Goal: Transaction & Acquisition: Obtain resource

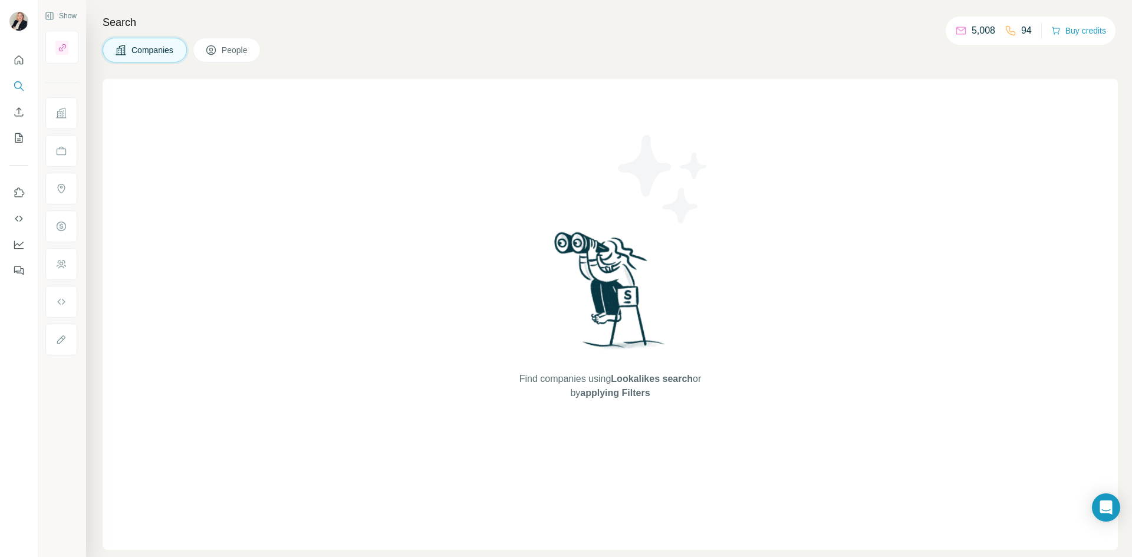
click at [157, 54] on span "Companies" at bounding box center [153, 50] width 43 height 12
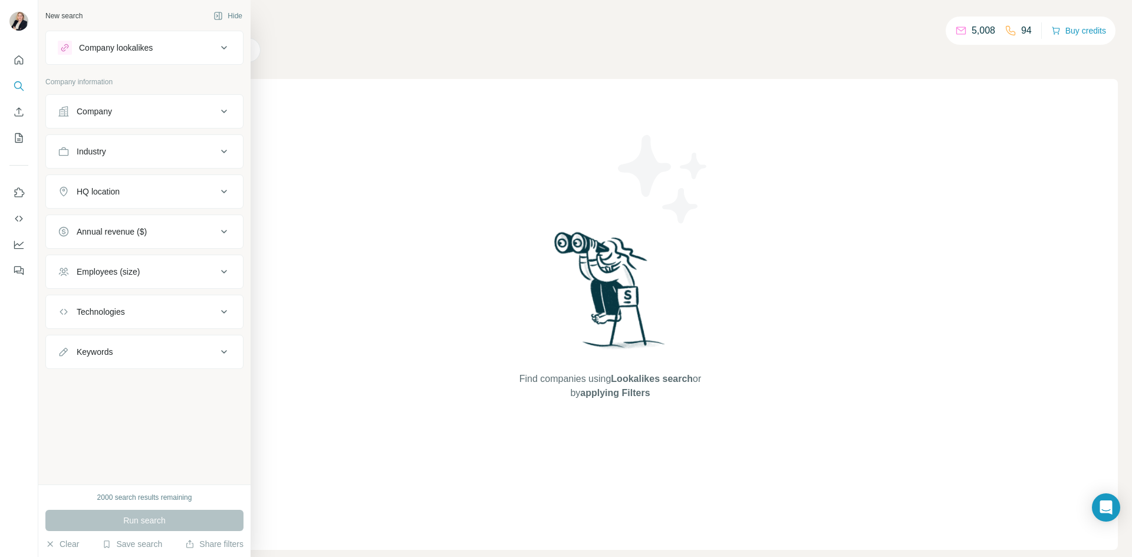
click at [223, 190] on icon at bounding box center [224, 192] width 14 height 14
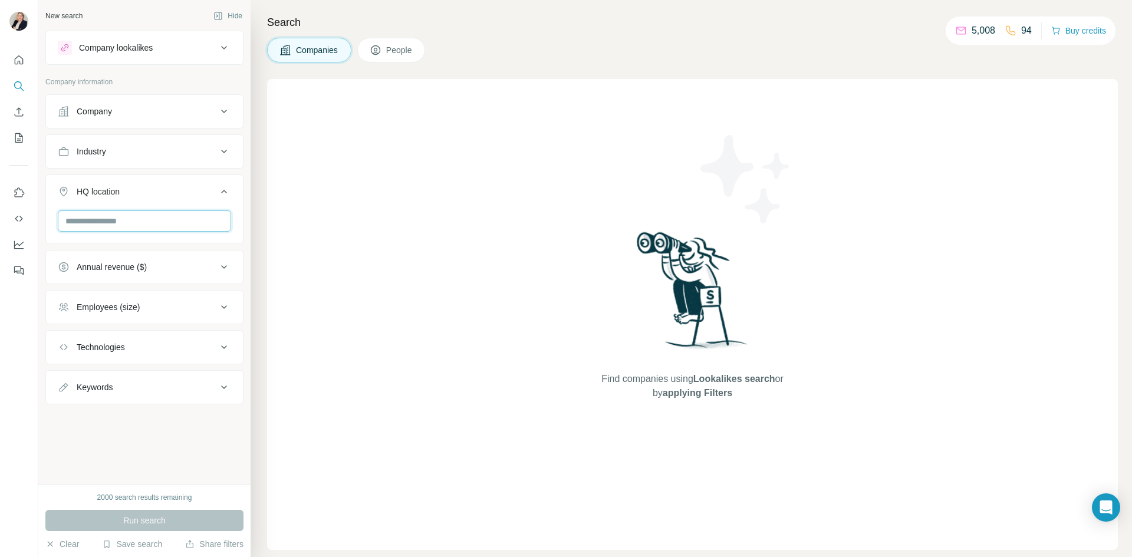
click at [176, 223] on input "text" at bounding box center [144, 221] width 173 height 21
type input "*"
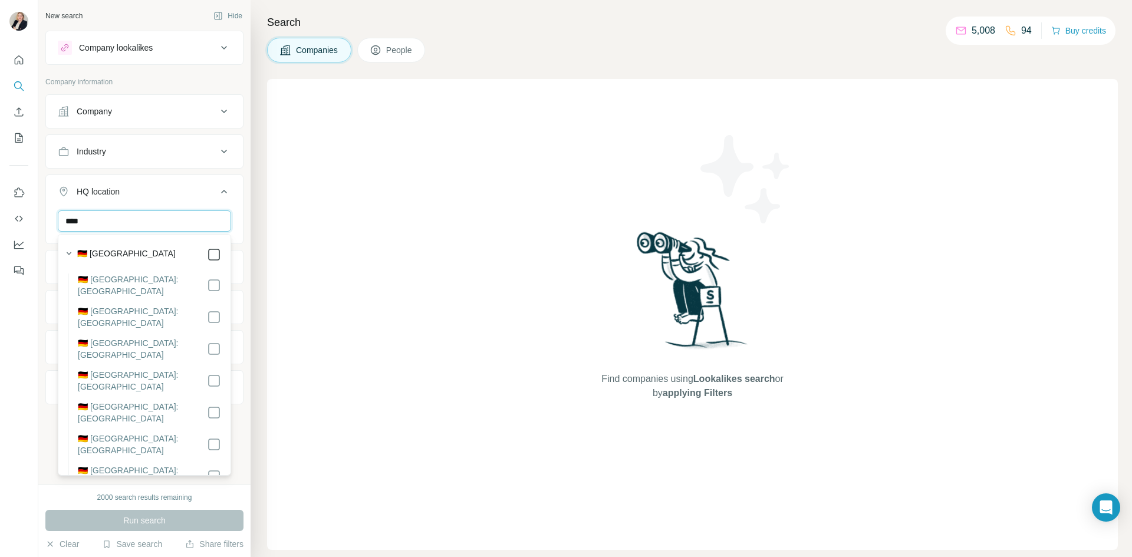
type input "****"
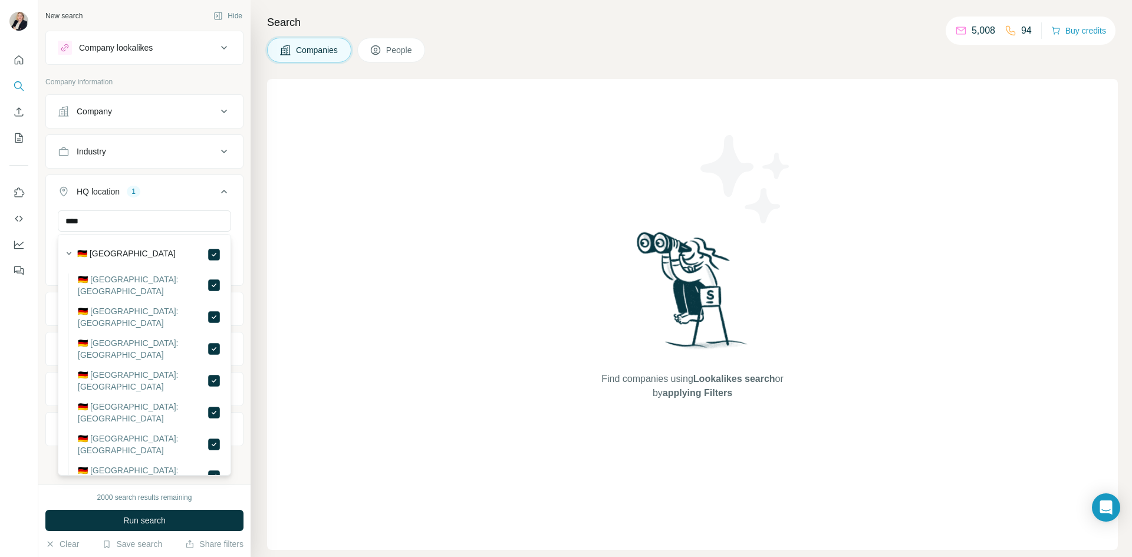
click at [222, 188] on icon at bounding box center [224, 192] width 14 height 14
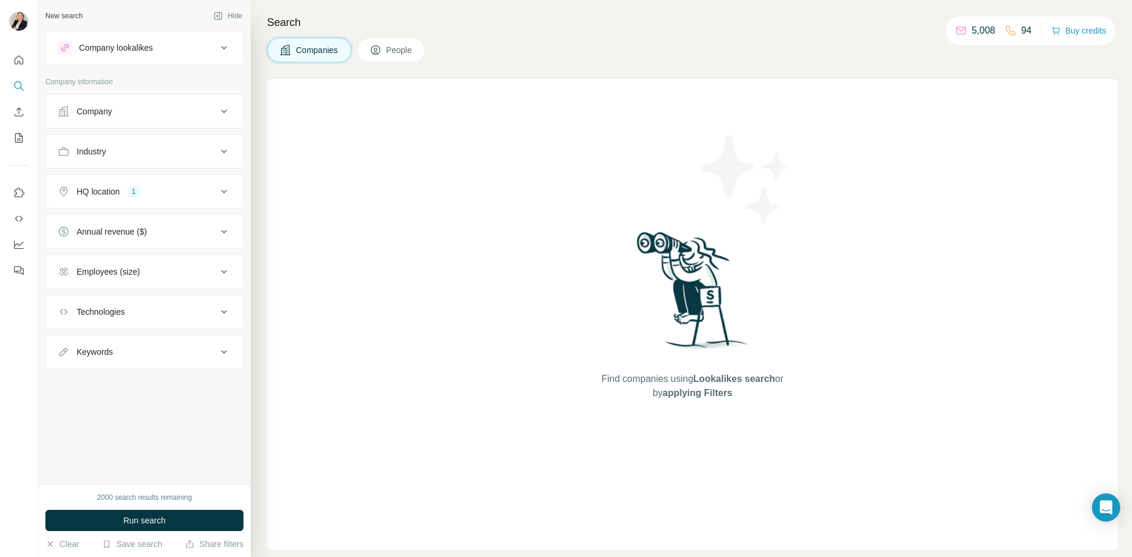
click at [222, 352] on icon at bounding box center [224, 352] width 6 height 4
click at [148, 380] on input "text" at bounding box center [133, 381] width 150 height 21
type input "******"
click at [143, 526] on span "Run search" at bounding box center [144, 521] width 42 height 12
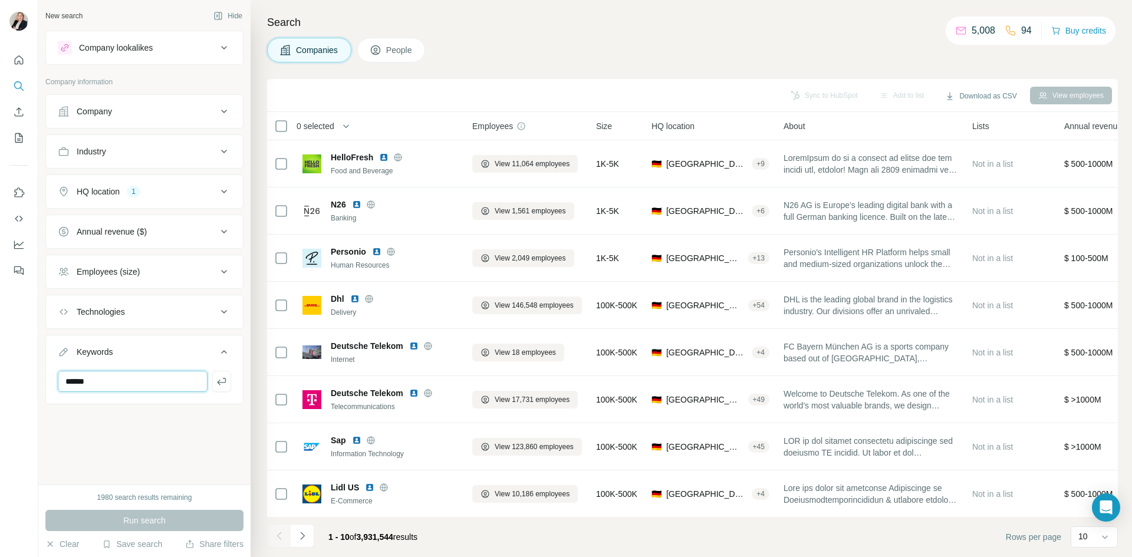
drag, startPoint x: 100, startPoint y: 383, endPoint x: 0, endPoint y: 383, distance: 100.3
click at [0, 383] on div "New search Hide Company lookalikes Company information Company Industry HQ loca…" at bounding box center [566, 278] width 1132 height 557
click at [225, 152] on icon at bounding box center [224, 152] width 14 height 14
click at [157, 180] on input at bounding box center [138, 181] width 146 height 13
click at [223, 151] on icon at bounding box center [224, 152] width 6 height 4
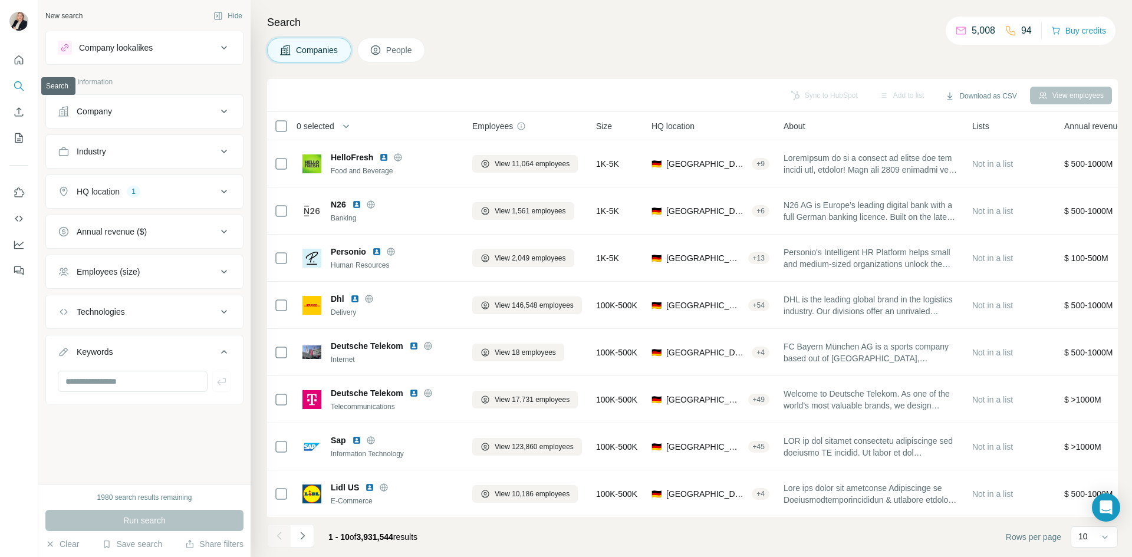
click at [19, 86] on icon "Search" at bounding box center [19, 86] width 12 height 12
click at [229, 114] on icon at bounding box center [224, 111] width 14 height 14
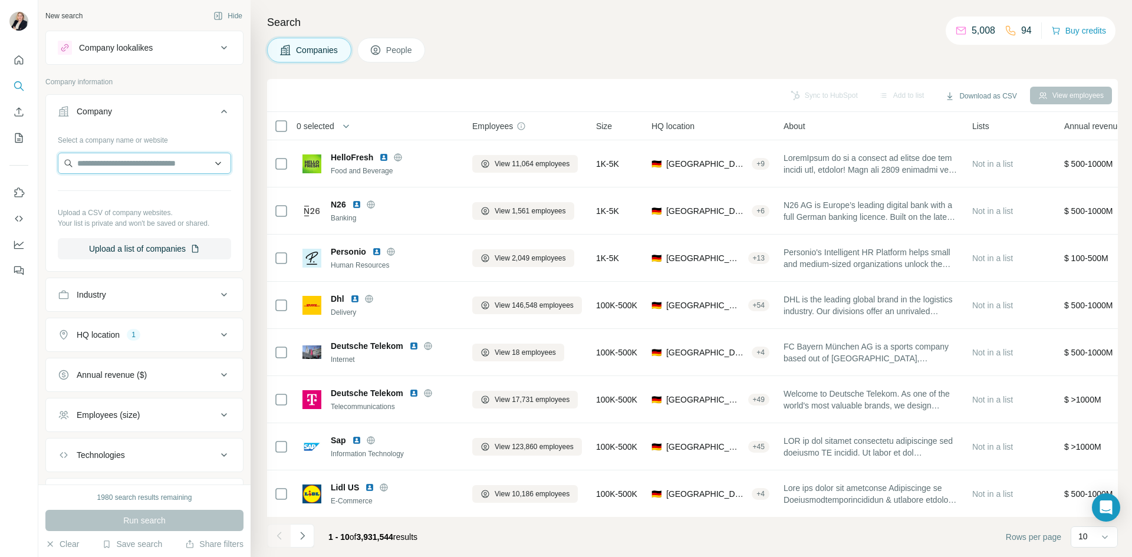
click at [145, 166] on input "text" at bounding box center [144, 163] width 173 height 21
type input "******"
click at [116, 517] on div "Run search" at bounding box center [144, 520] width 198 height 21
click at [124, 168] on input "text" at bounding box center [144, 163] width 173 height 21
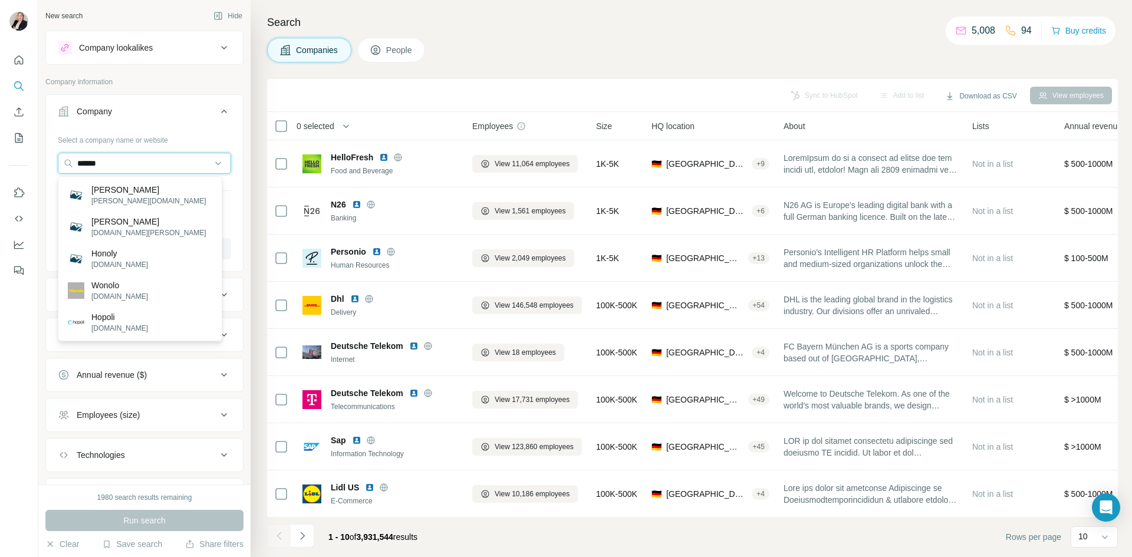
drag, startPoint x: 124, startPoint y: 169, endPoint x: 0, endPoint y: 165, distance: 124.5
click at [0, 165] on div "New search Hide Company lookalikes Company information Company Select a company…" at bounding box center [566, 278] width 1132 height 557
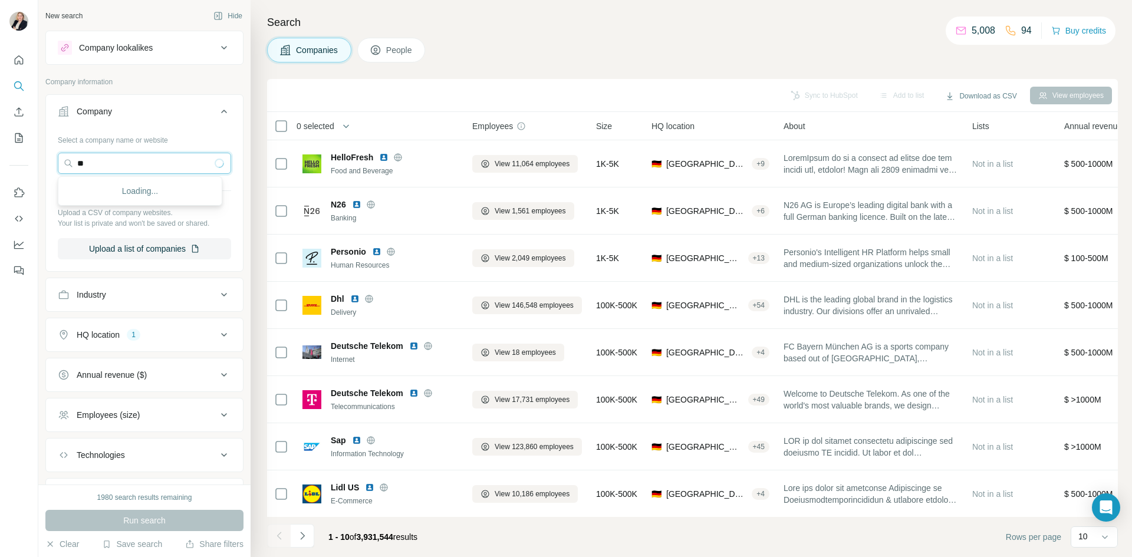
type input "*"
type input "****"
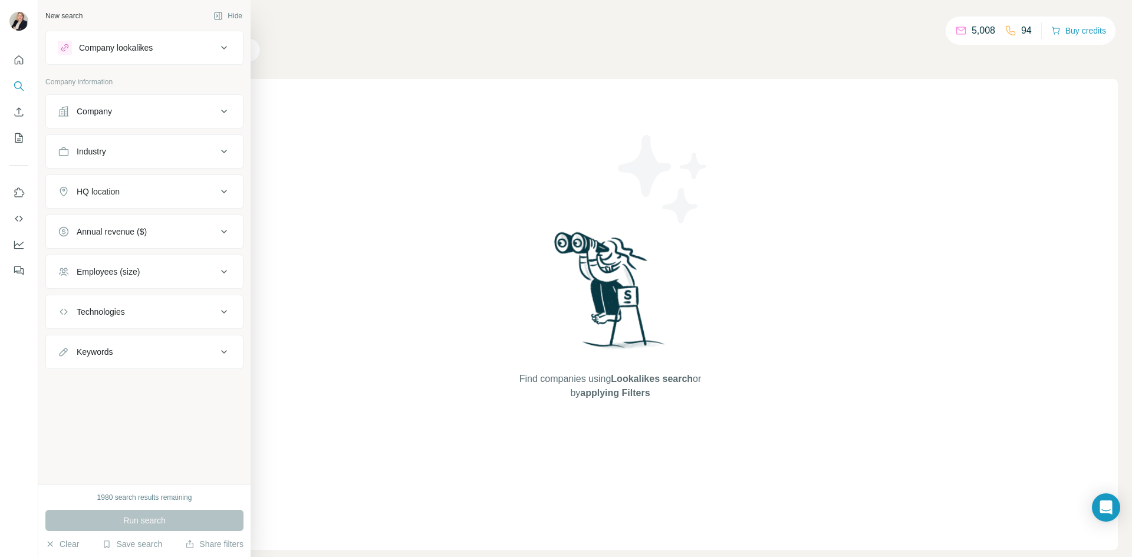
click at [194, 114] on div "Company" at bounding box center [137, 112] width 159 height 12
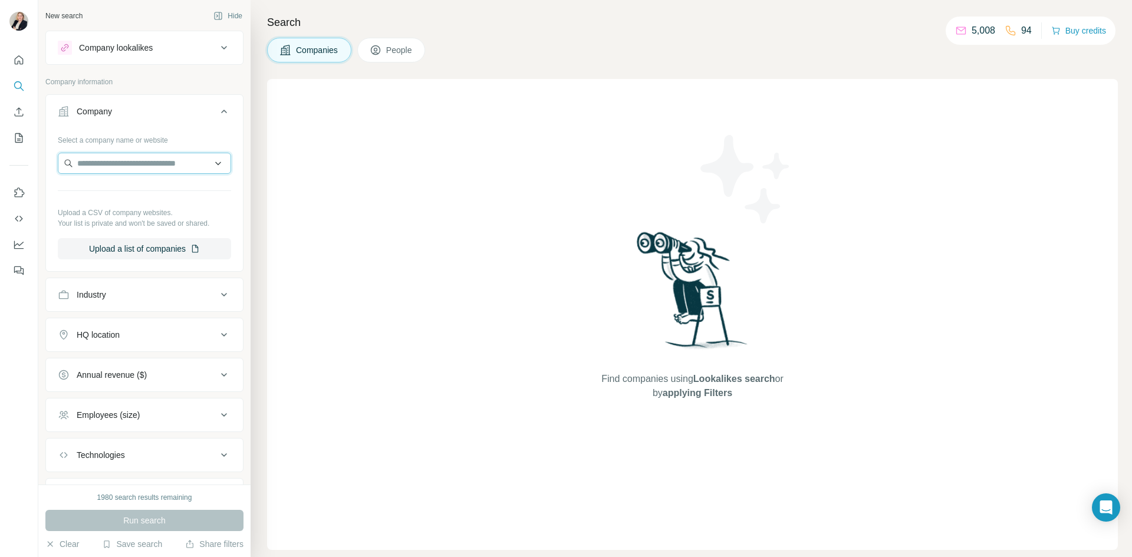
click at [158, 168] on input "text" at bounding box center [144, 163] width 173 height 21
type input "****"
drag, startPoint x: 109, startPoint y: 166, endPoint x: 0, endPoint y: 163, distance: 108.5
click at [0, 163] on div "New search Hide Company lookalikes Company information Company Select a company…" at bounding box center [566, 278] width 1132 height 557
type input "**********"
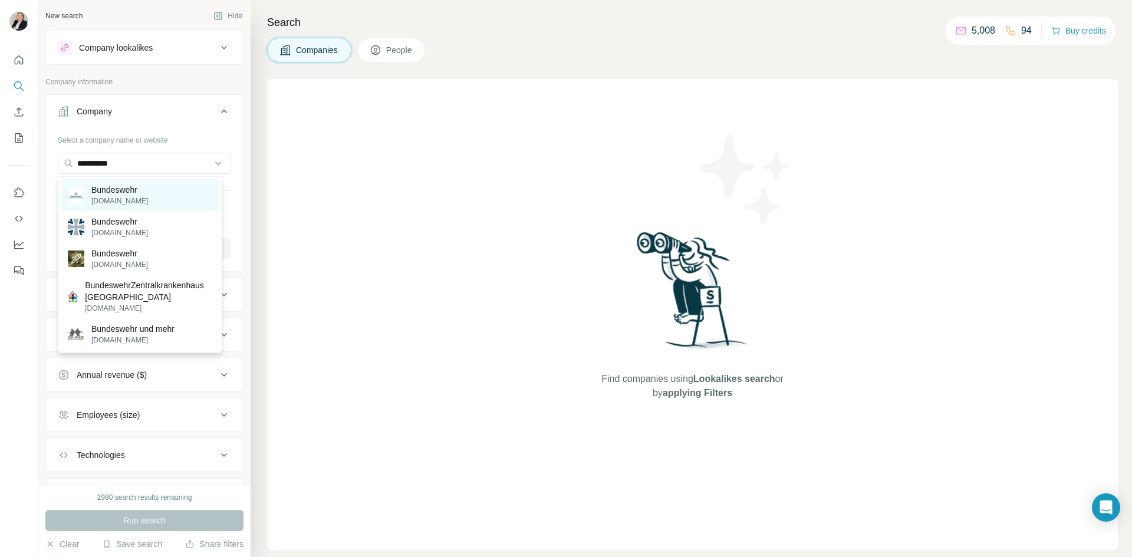
click at [117, 200] on p "[DOMAIN_NAME]" at bounding box center [119, 201] width 57 height 11
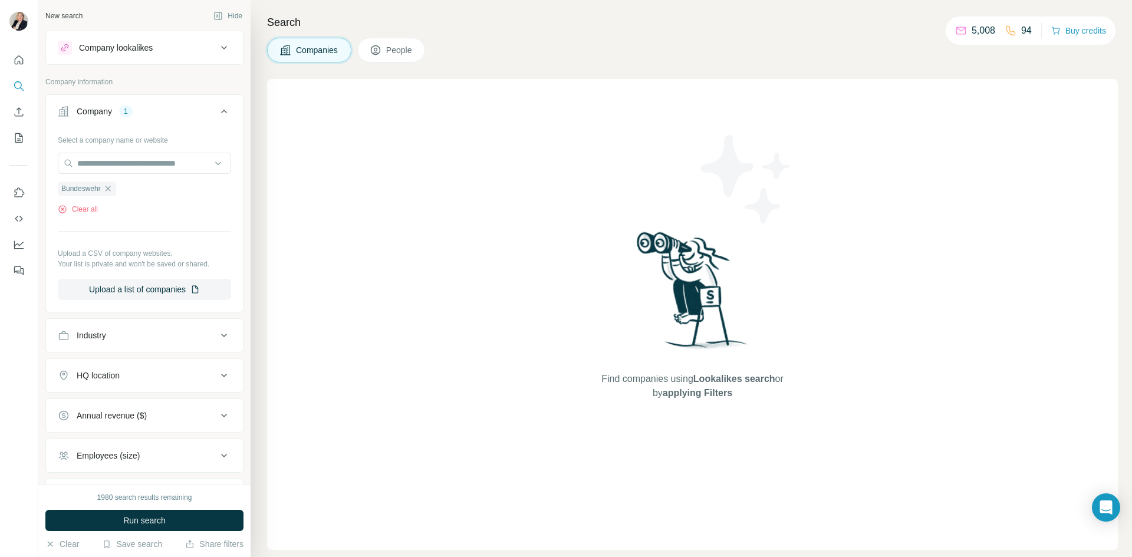
click at [217, 378] on icon at bounding box center [224, 376] width 14 height 14
click at [150, 408] on input "text" at bounding box center [144, 405] width 173 height 21
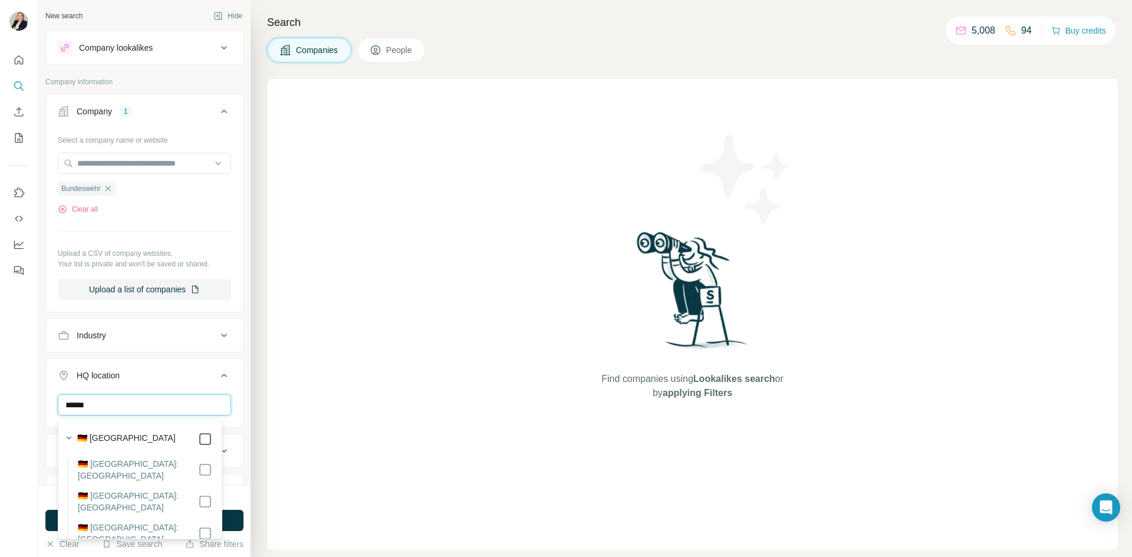
type input "******"
click at [217, 377] on icon at bounding box center [224, 376] width 14 height 14
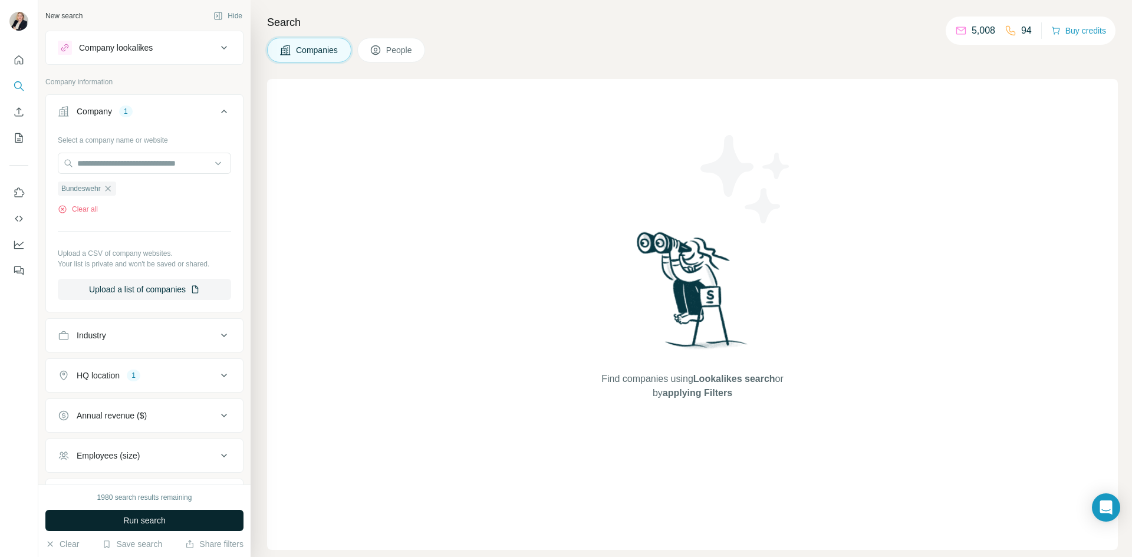
click at [143, 520] on span "Run search" at bounding box center [144, 521] width 42 height 12
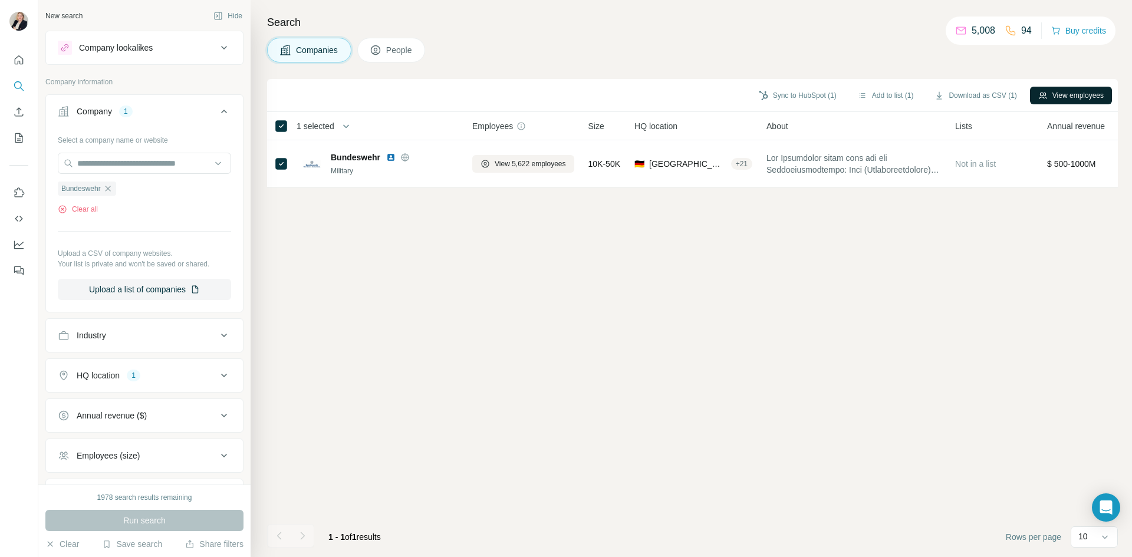
click at [1062, 99] on button "View employees" at bounding box center [1071, 96] width 82 height 18
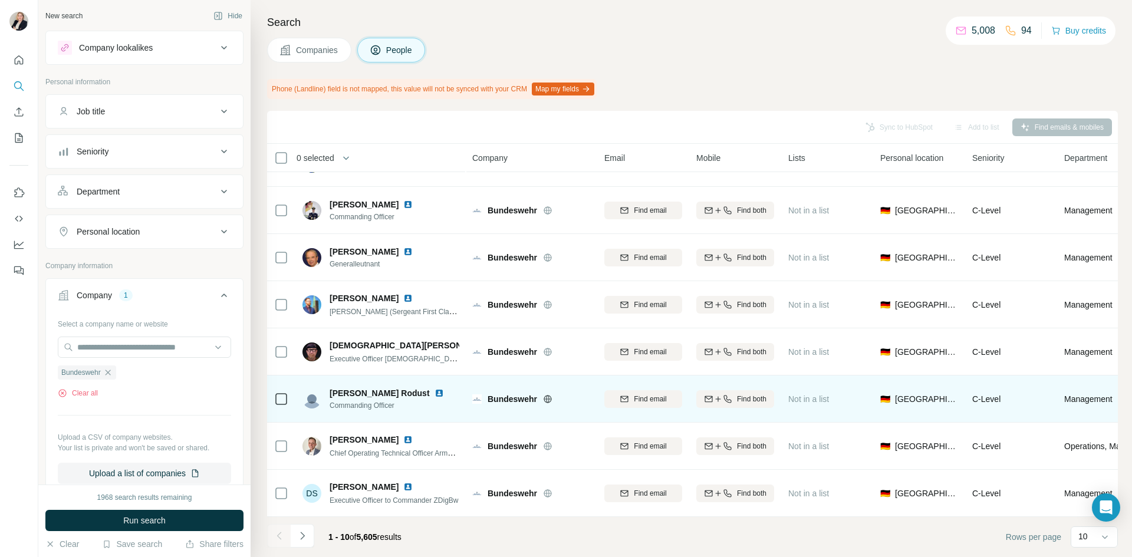
scroll to position [133, 0]
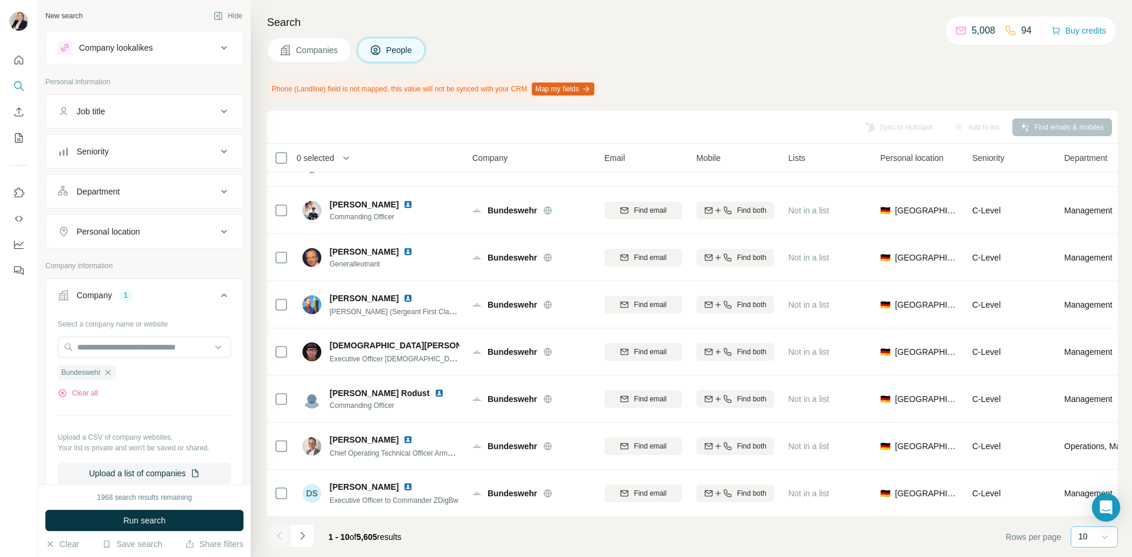
click at [1108, 537] on icon at bounding box center [1105, 538] width 6 height 4
click at [1088, 449] on p "60" at bounding box center [1085, 447] width 9 height 12
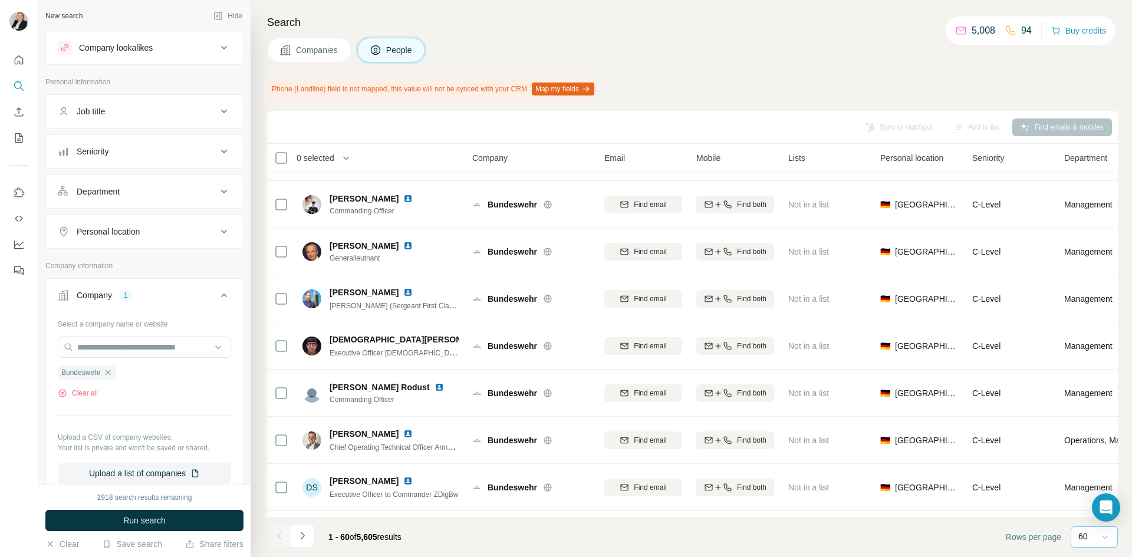
click at [217, 294] on icon at bounding box center [224, 295] width 14 height 14
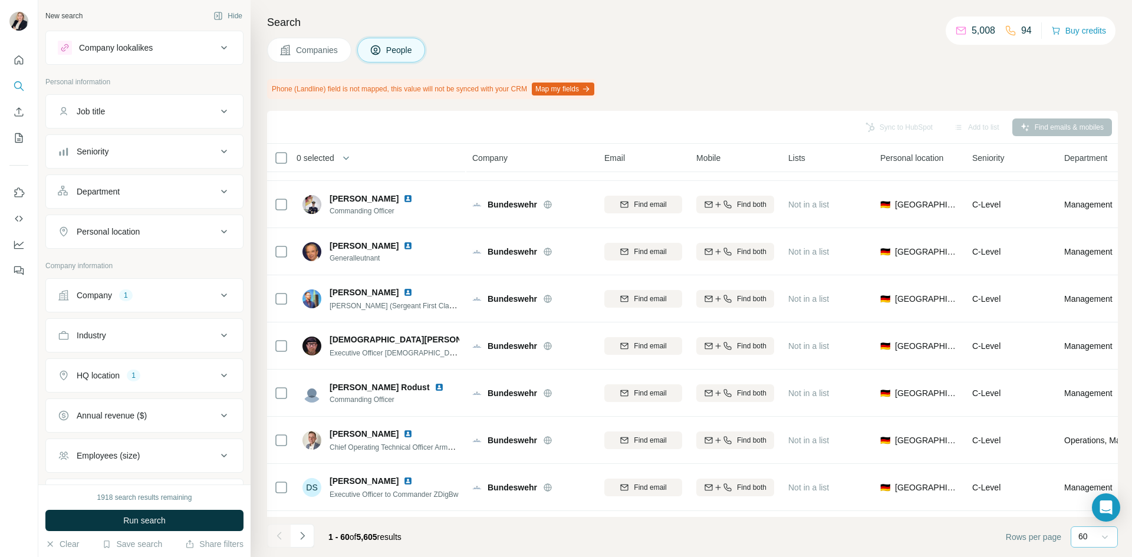
click at [217, 111] on icon at bounding box center [224, 111] width 14 height 14
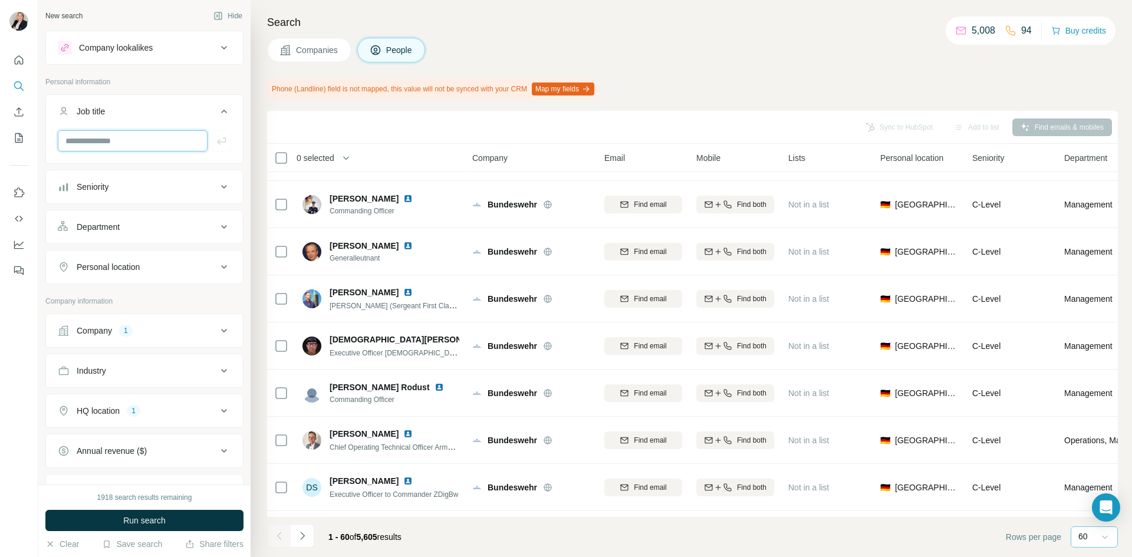
click at [126, 141] on input "text" at bounding box center [133, 140] width 150 height 21
type input "**"
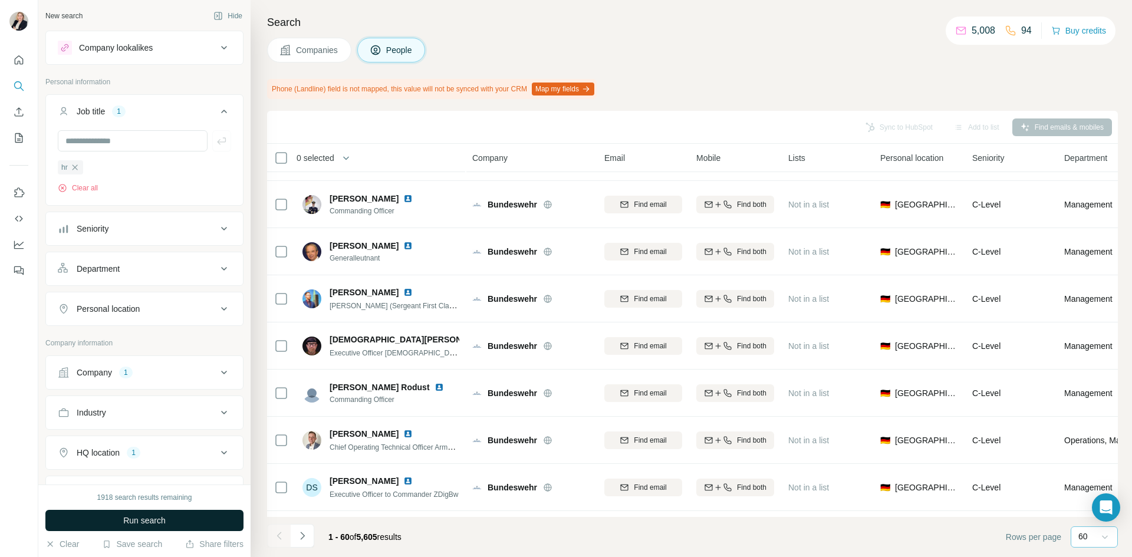
click at [117, 524] on button "Run search" at bounding box center [144, 520] width 198 height 21
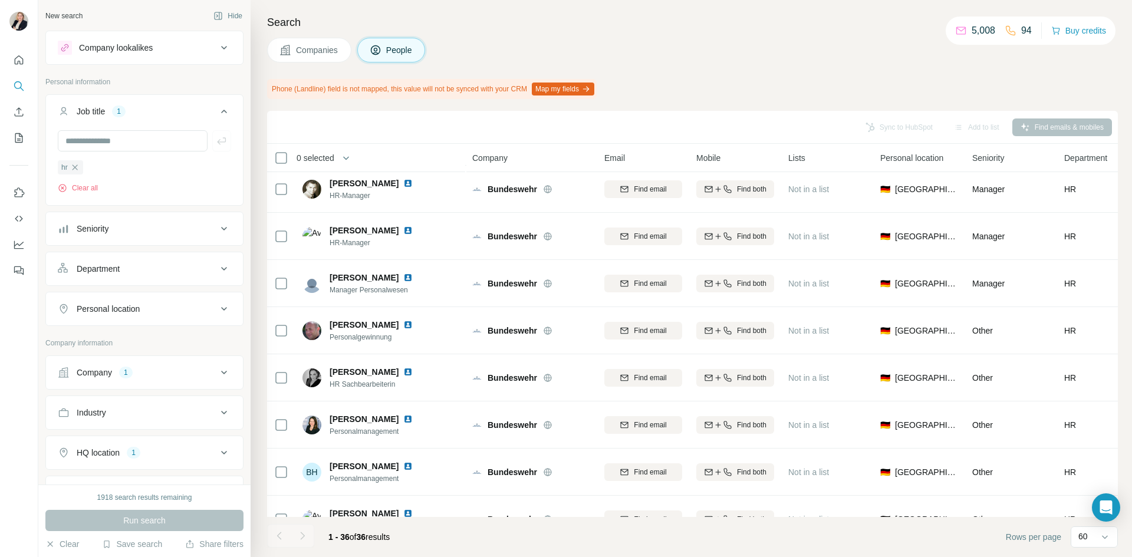
scroll to position [133, 0]
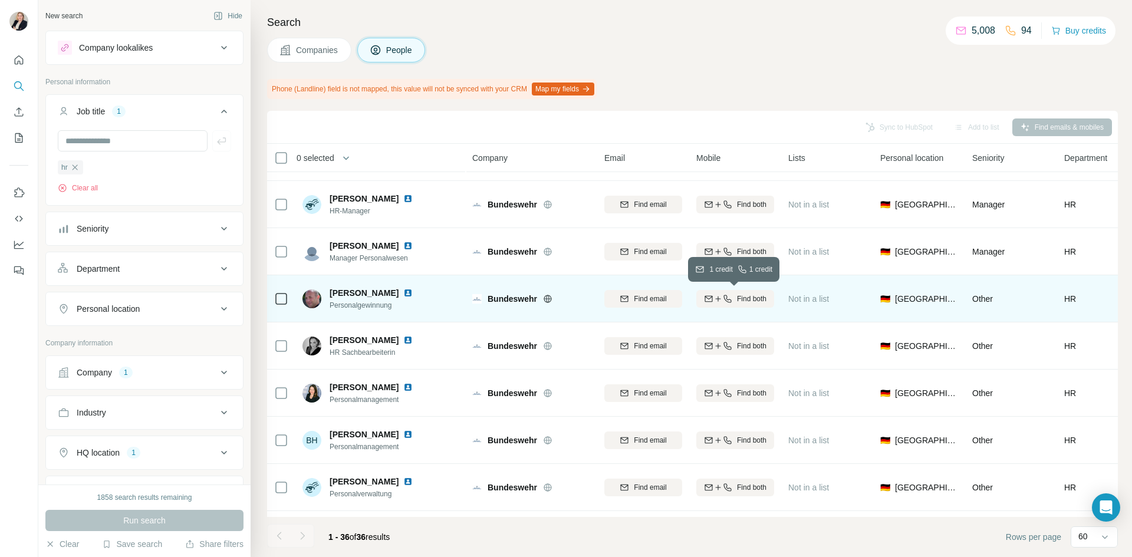
click at [734, 300] on div "Find both" at bounding box center [736, 299] width 78 height 11
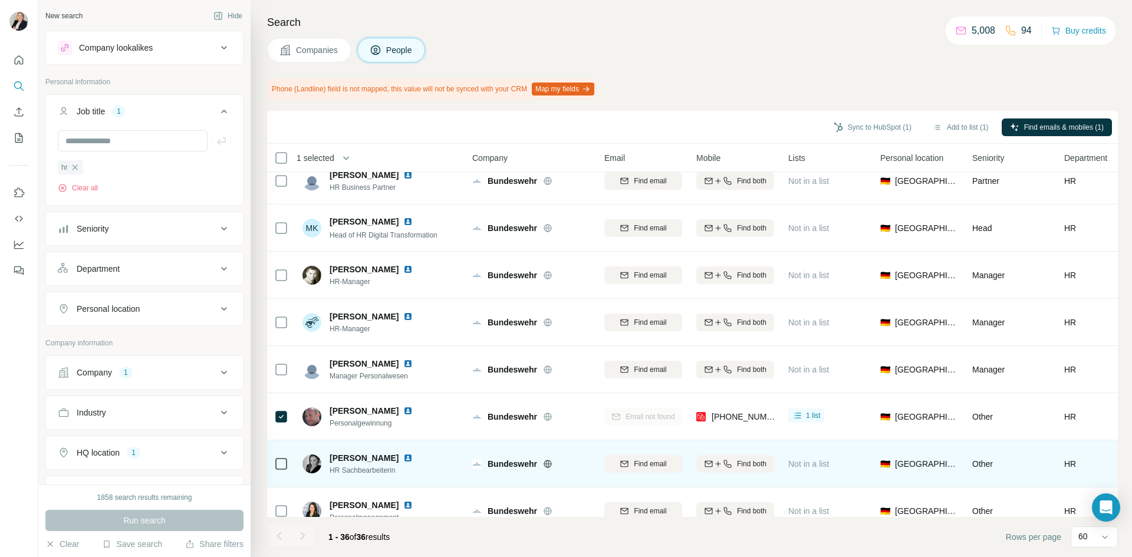
scroll to position [74, 0]
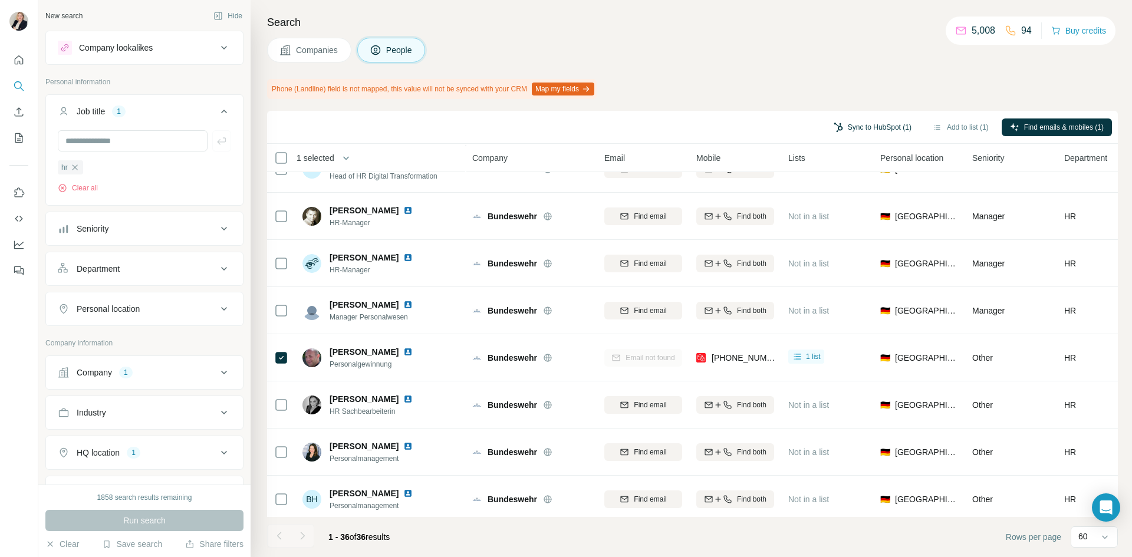
click at [862, 126] on button "Sync to HubSpot (1)" at bounding box center [873, 128] width 94 height 18
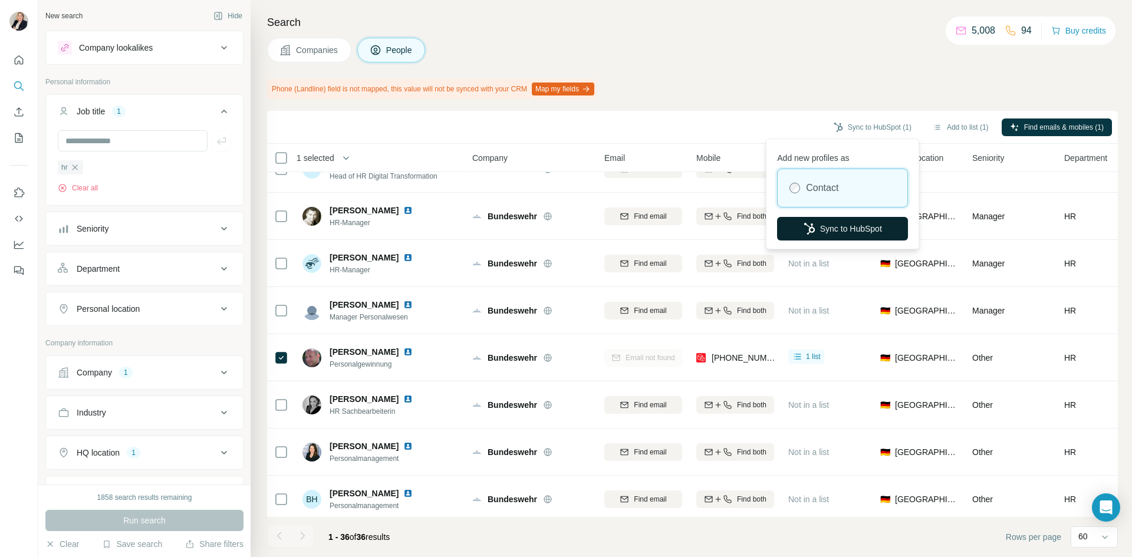
click at [831, 232] on button "Sync to HubSpot" at bounding box center [842, 229] width 131 height 24
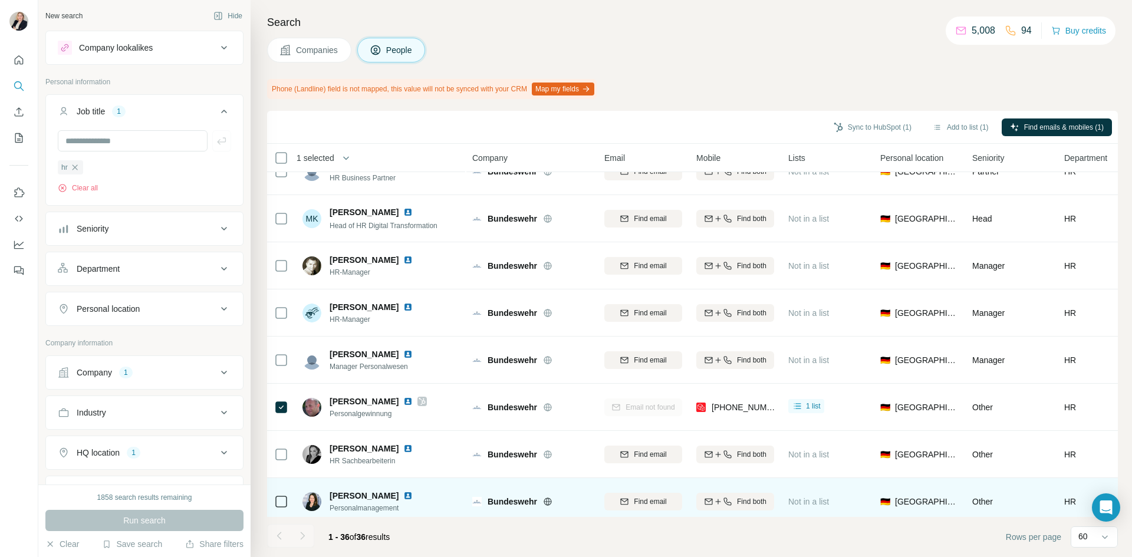
scroll to position [0, 0]
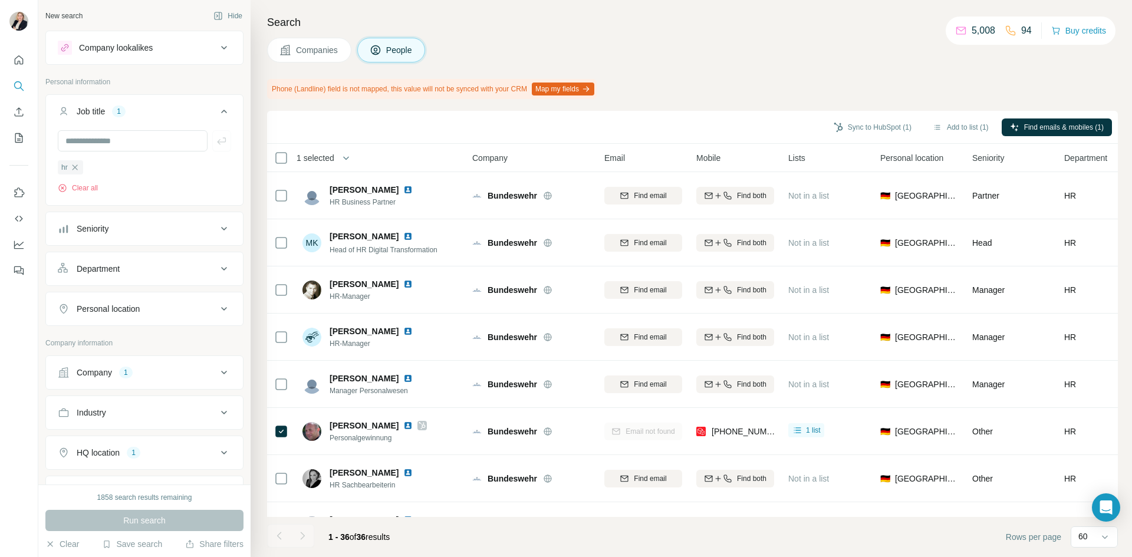
click at [221, 373] on icon at bounding box center [224, 373] width 6 height 4
click at [110, 452] on icon "button" at bounding box center [107, 449] width 9 height 9
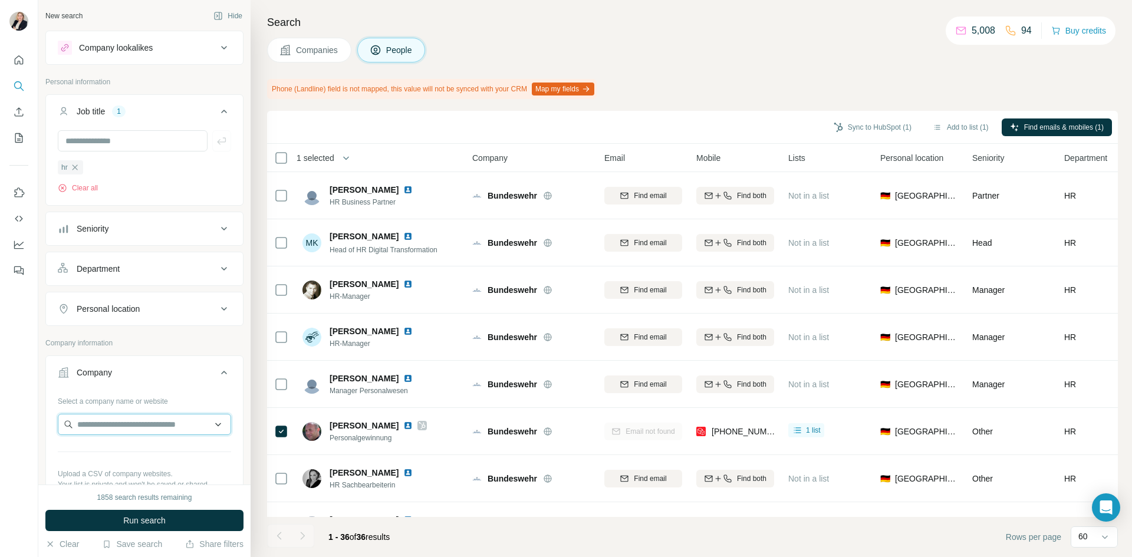
click at [111, 427] on input "text" at bounding box center [144, 424] width 173 height 21
type input "******"
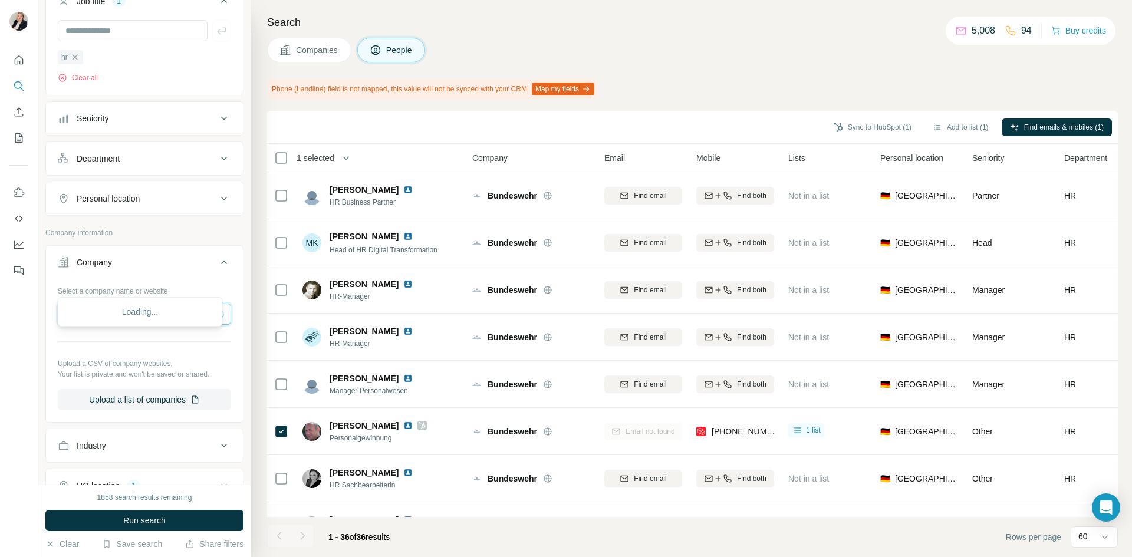
scroll to position [177, 0]
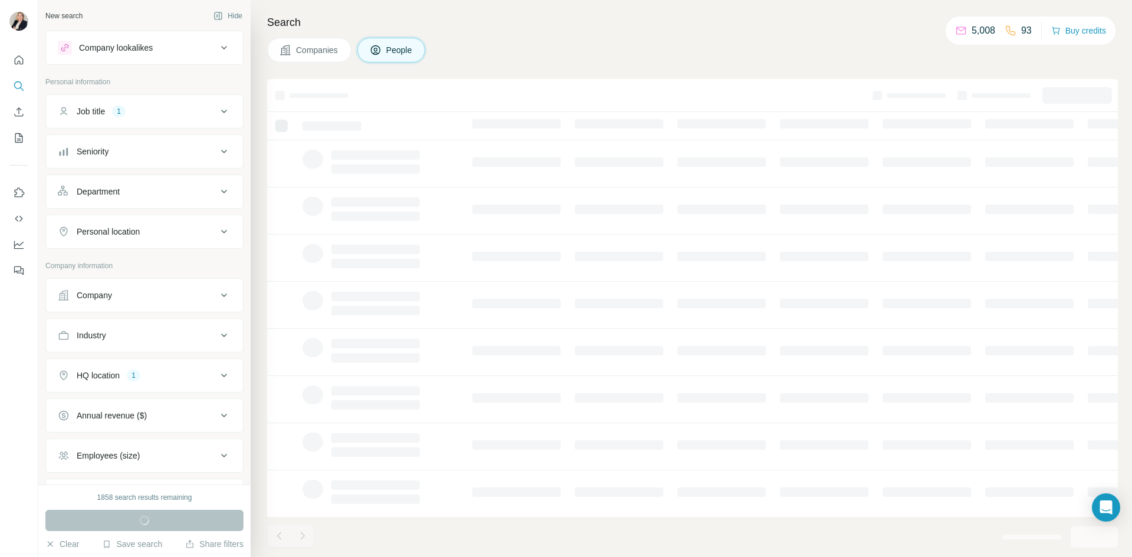
click at [221, 296] on icon at bounding box center [224, 296] width 6 height 4
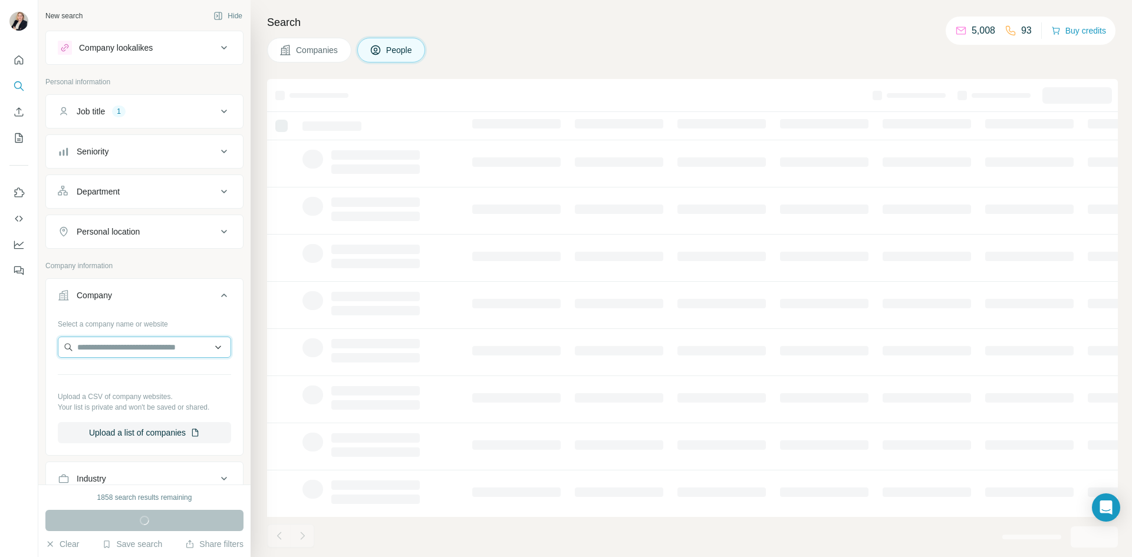
click at [128, 350] on input "text" at bounding box center [144, 347] width 173 height 21
type input "******"
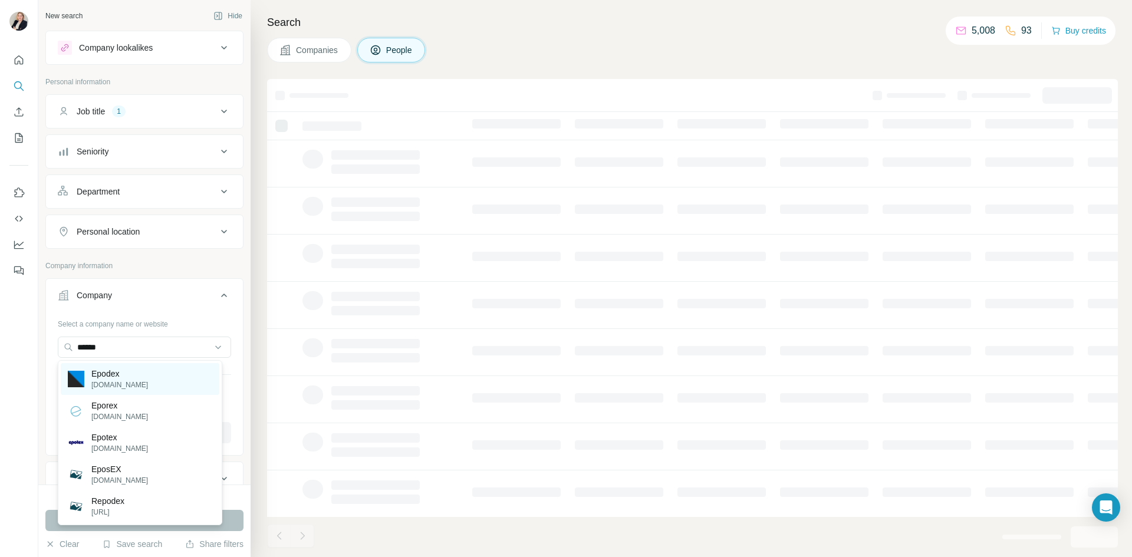
click at [140, 378] on div "Epodex epodex.com" at bounding box center [140, 379] width 159 height 32
